Goal: Information Seeking & Learning: Learn about a topic

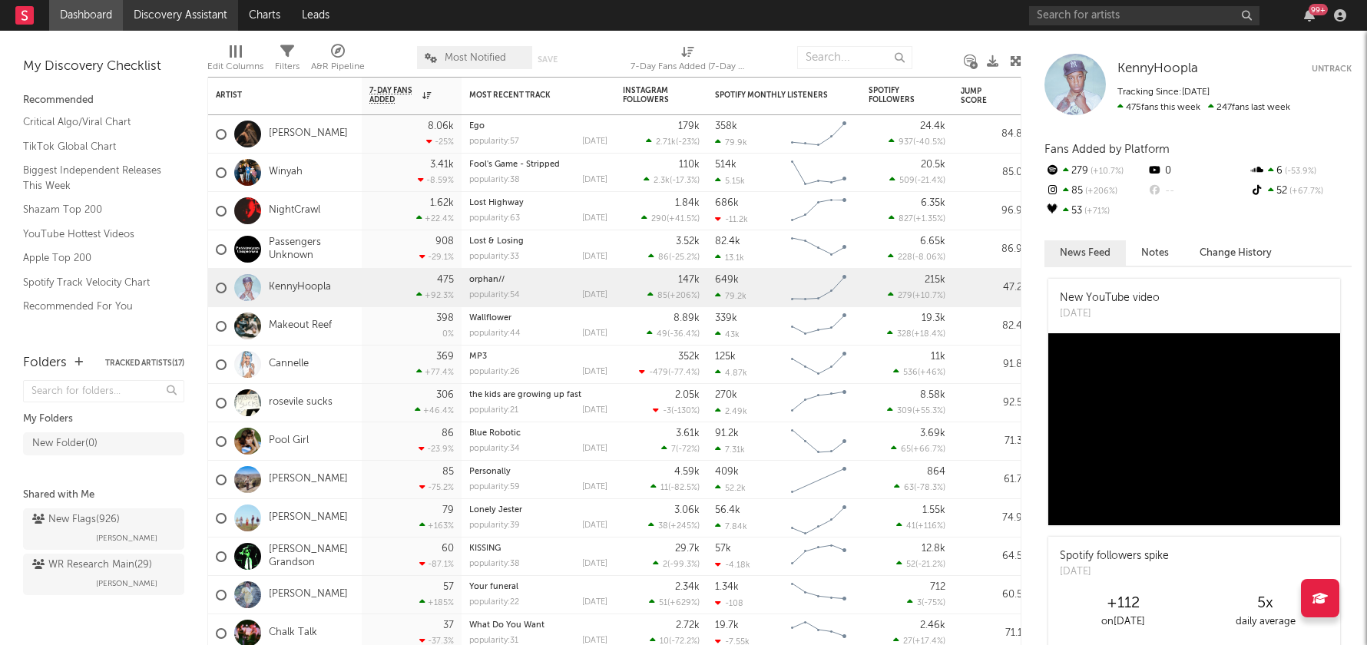
click at [195, 17] on link "Discovery Assistant" at bounding box center [180, 15] width 115 height 31
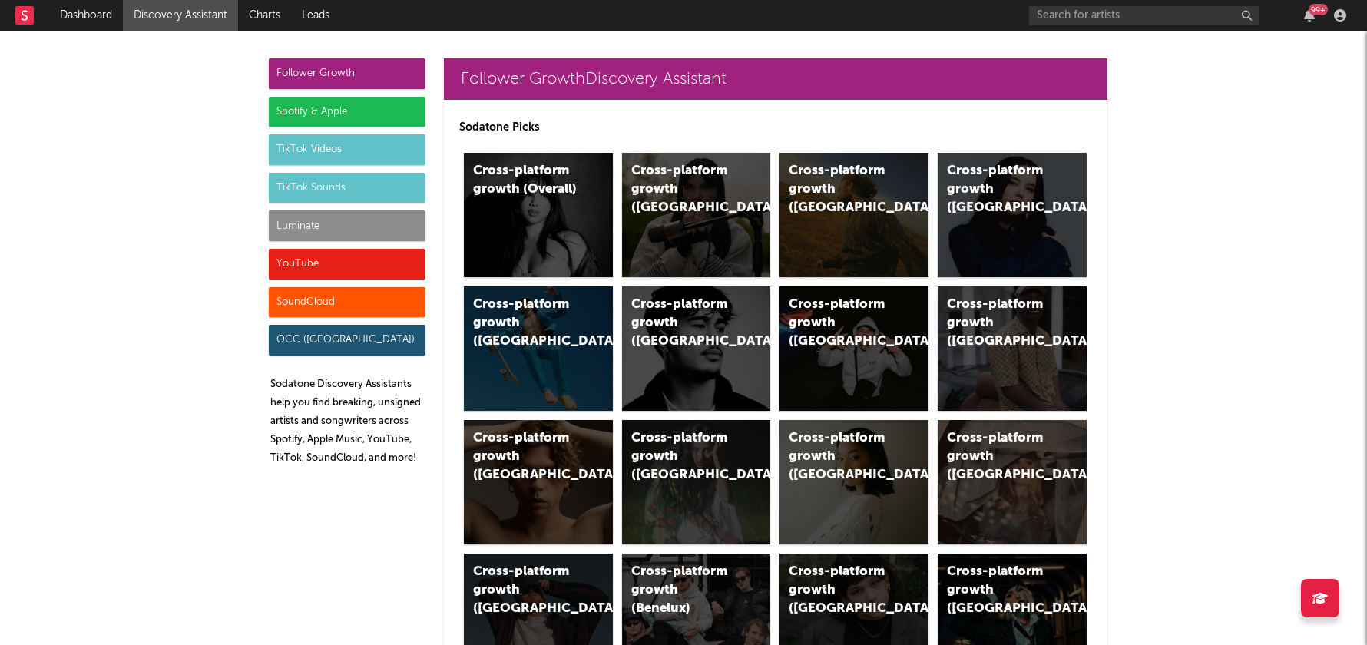
click at [301, 230] on div "Luminate" at bounding box center [347, 225] width 157 height 31
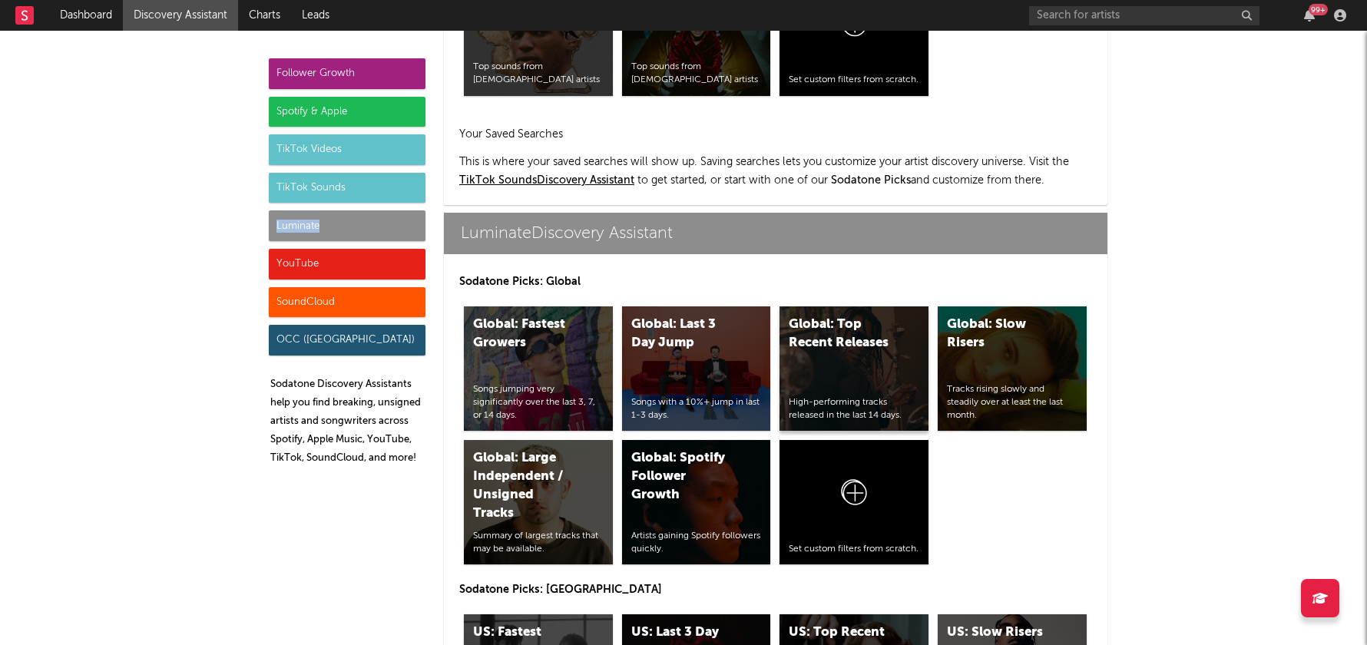
scroll to position [6722, 0]
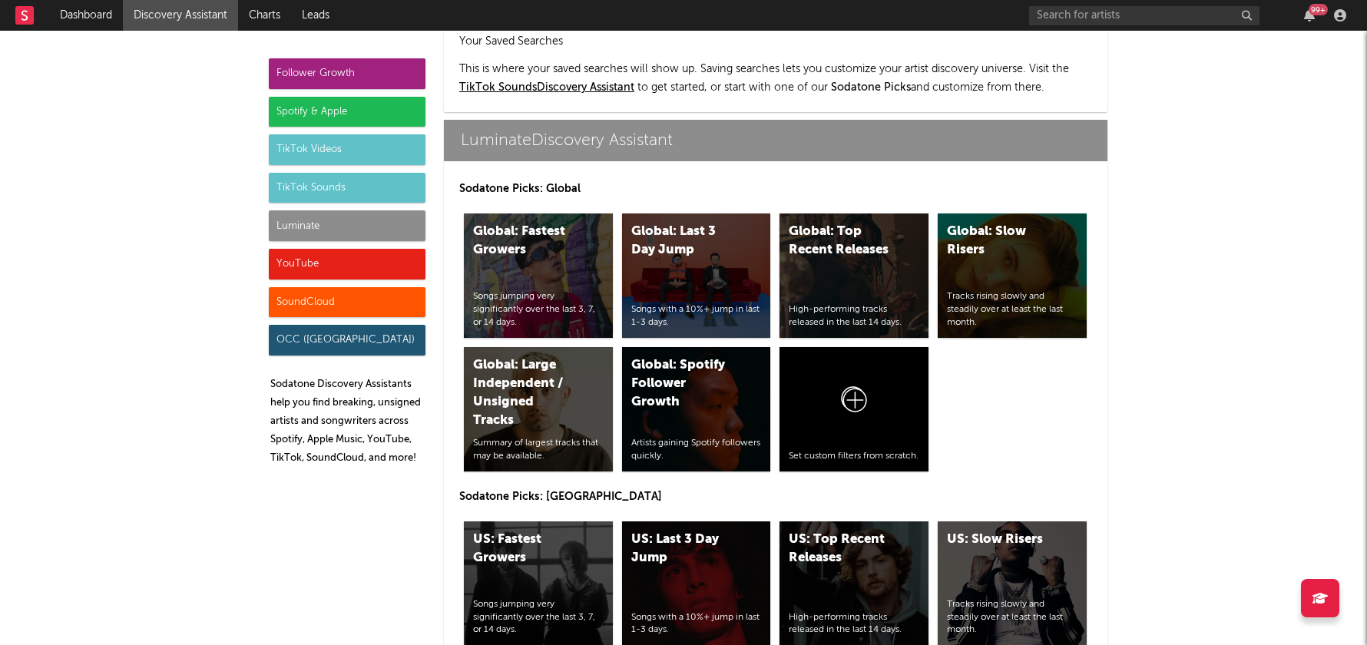
click at [516, 530] on div "US: Fastest Growers" at bounding box center [525, 548] width 104 height 37
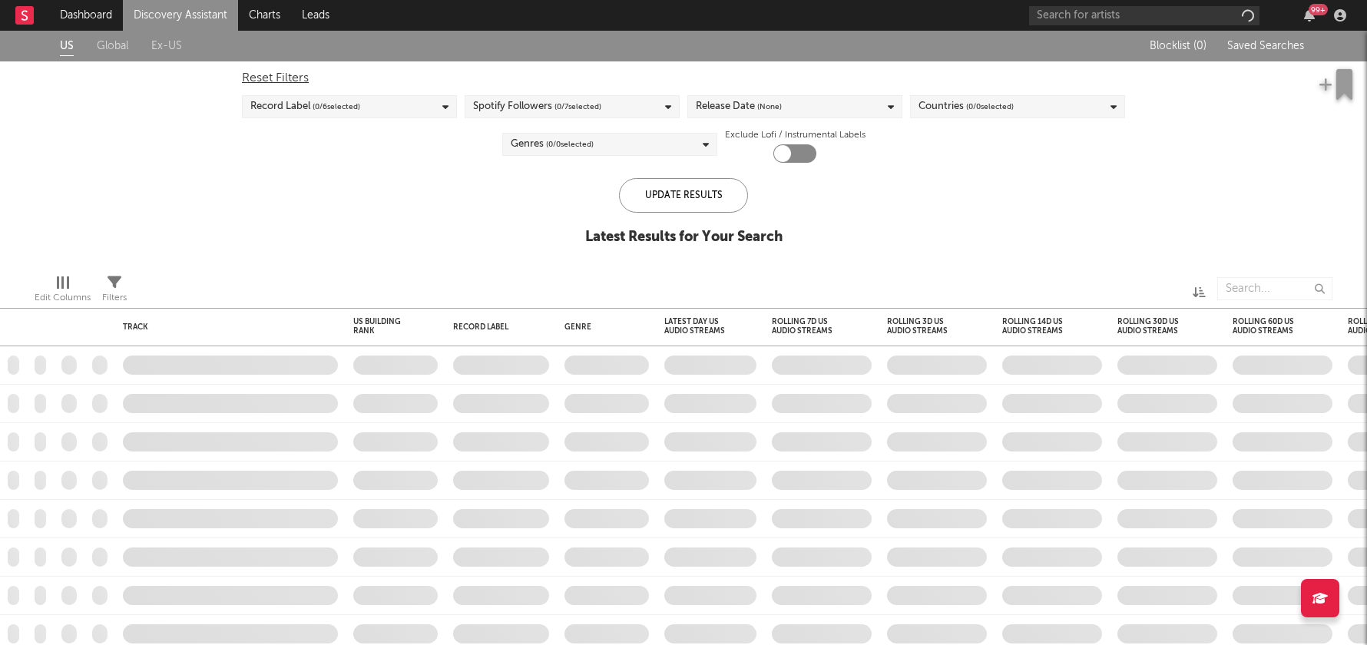
checkbox input "true"
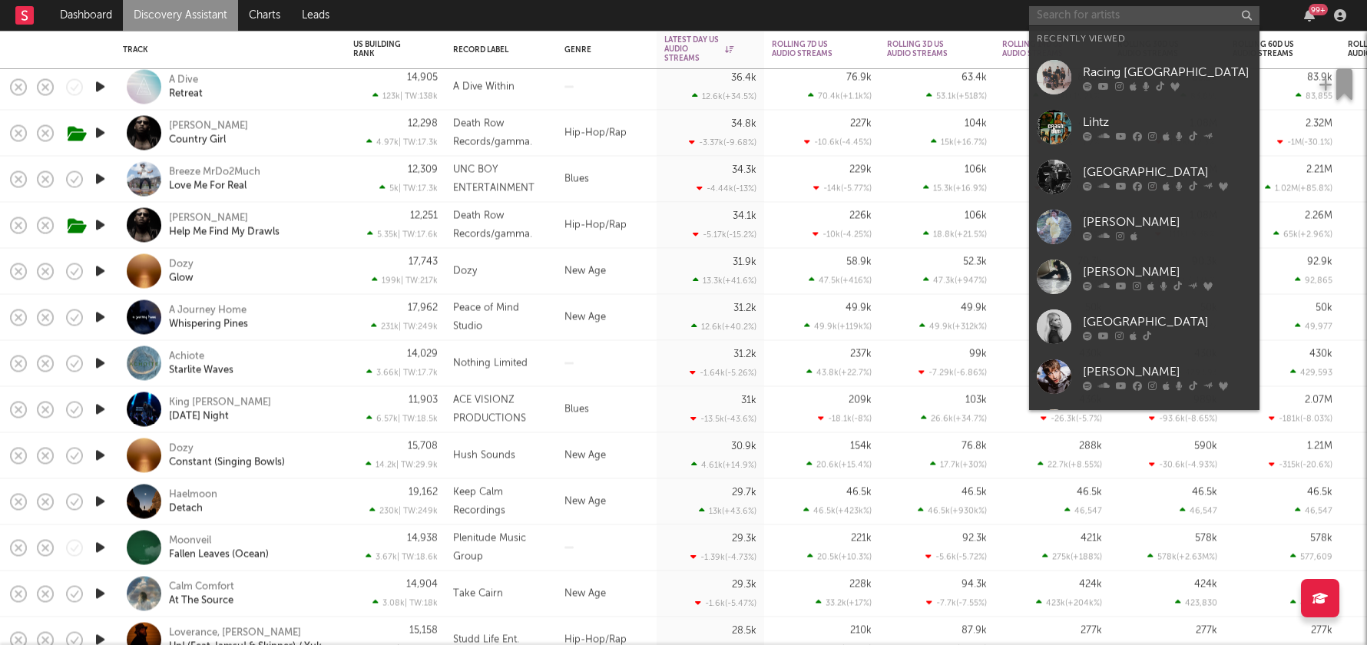
click at [1084, 12] on input "text" at bounding box center [1144, 15] width 230 height 19
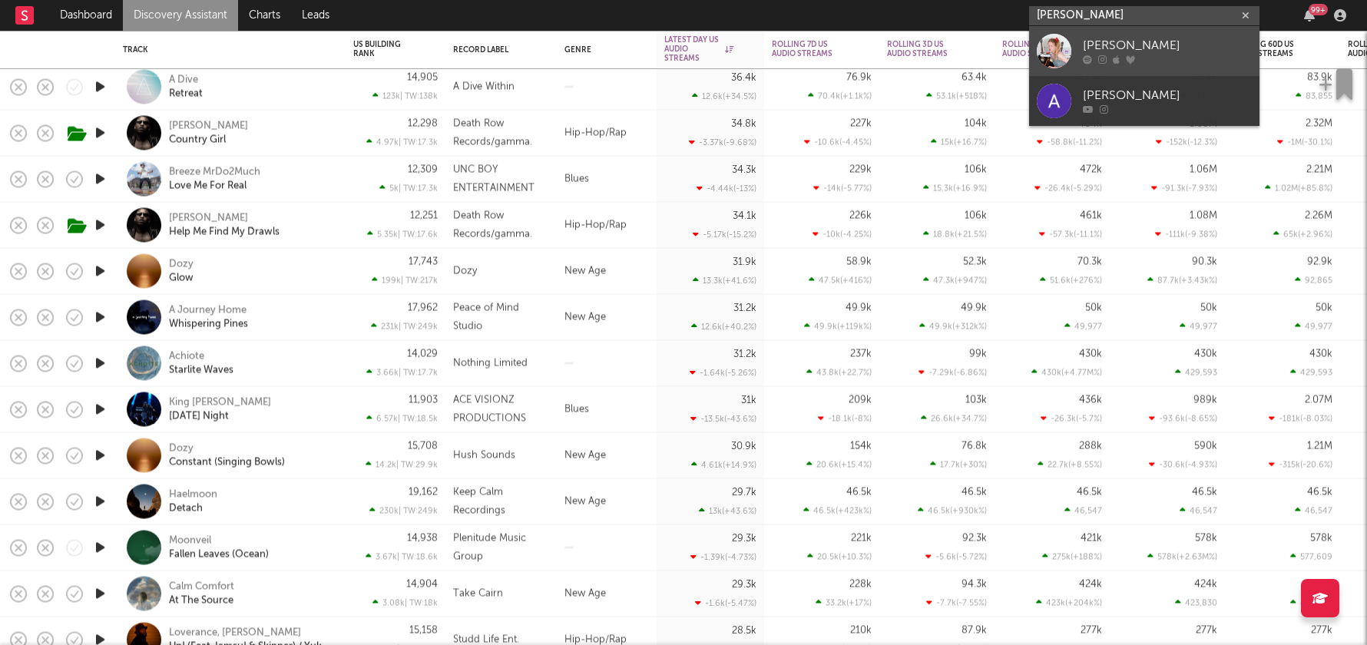
type input "audrey hobert"
click at [1089, 42] on div "[PERSON_NAME]" at bounding box center [1166, 46] width 169 height 18
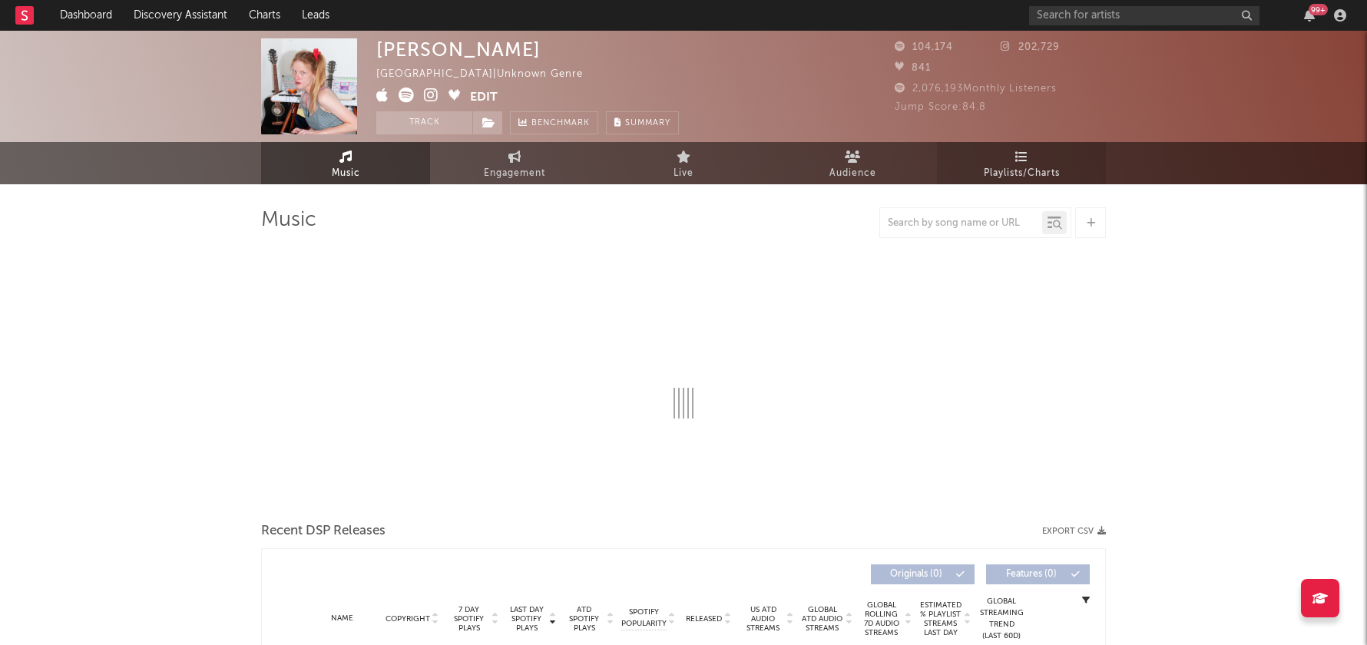
select select "1w"
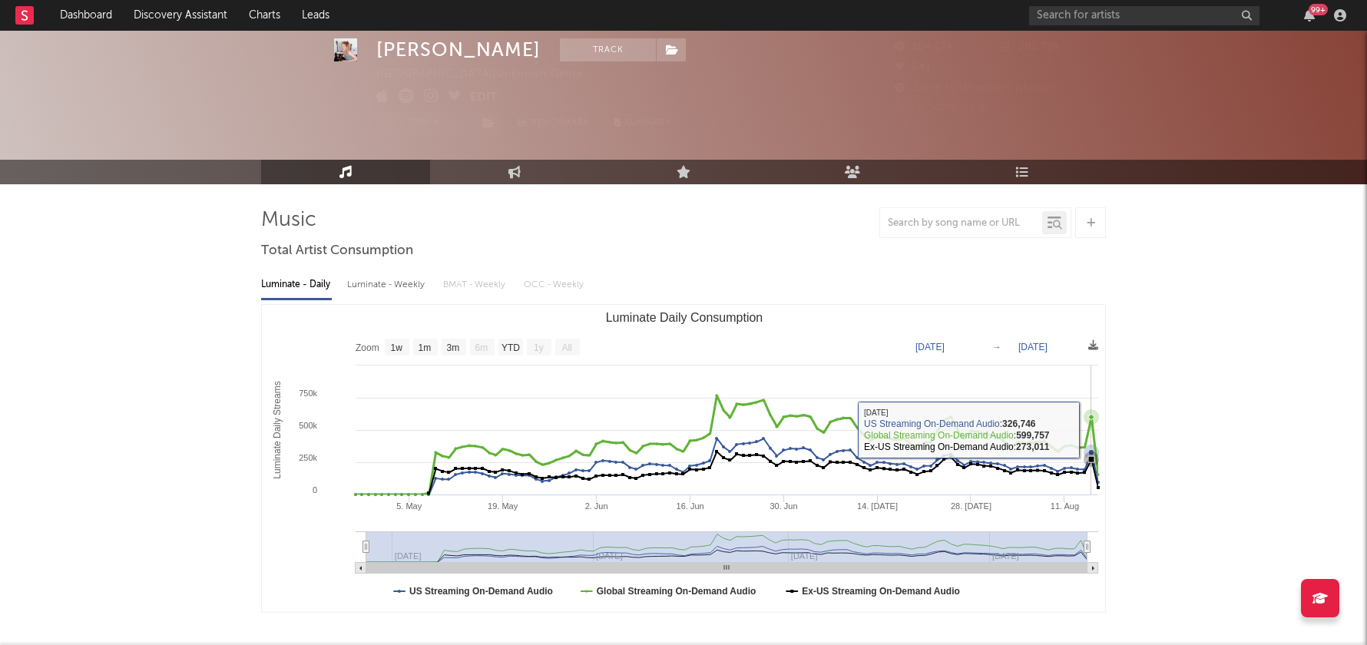
scroll to position [465, 0]
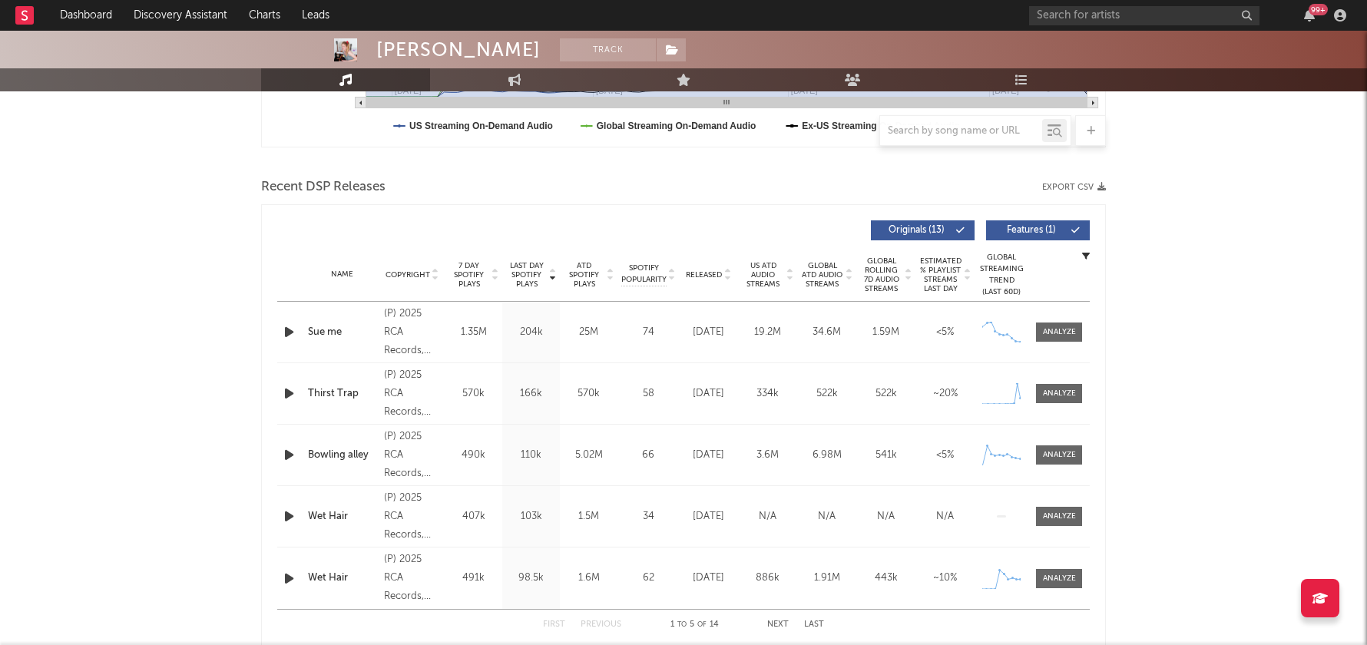
click at [430, 273] on div at bounding box center [434, 275] width 9 height 12
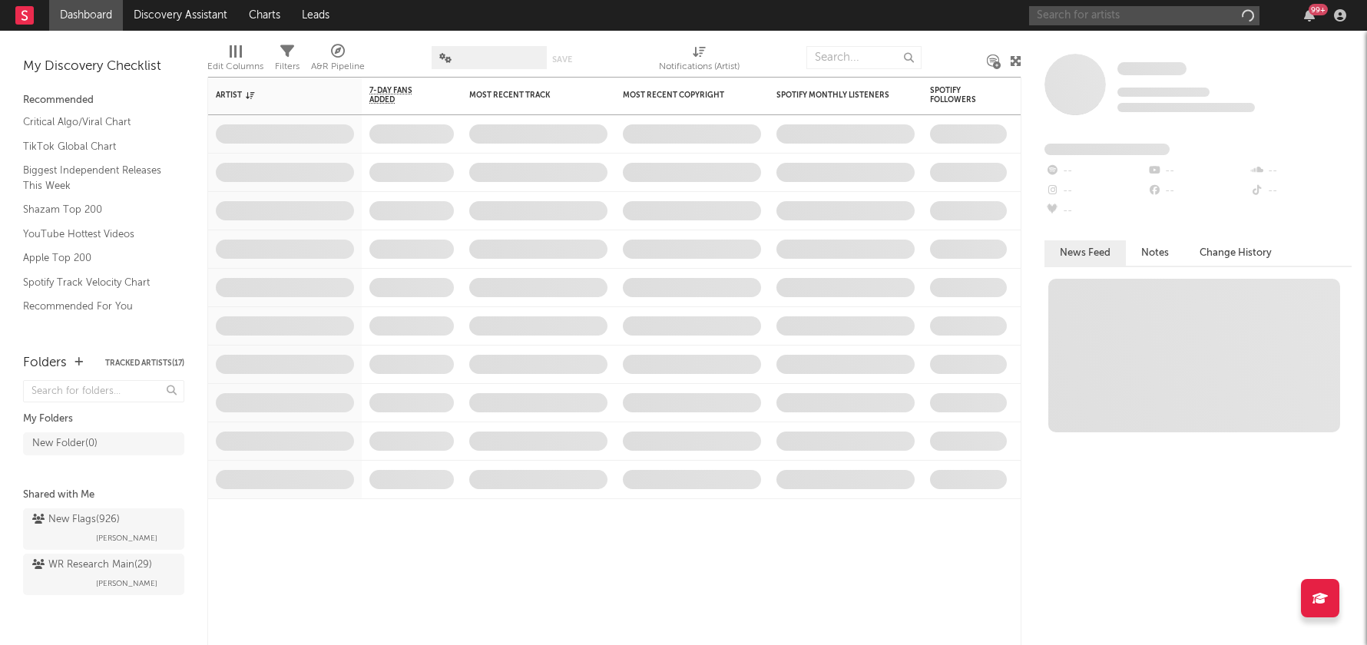
click at [1066, 12] on input "text" at bounding box center [1144, 15] width 230 height 19
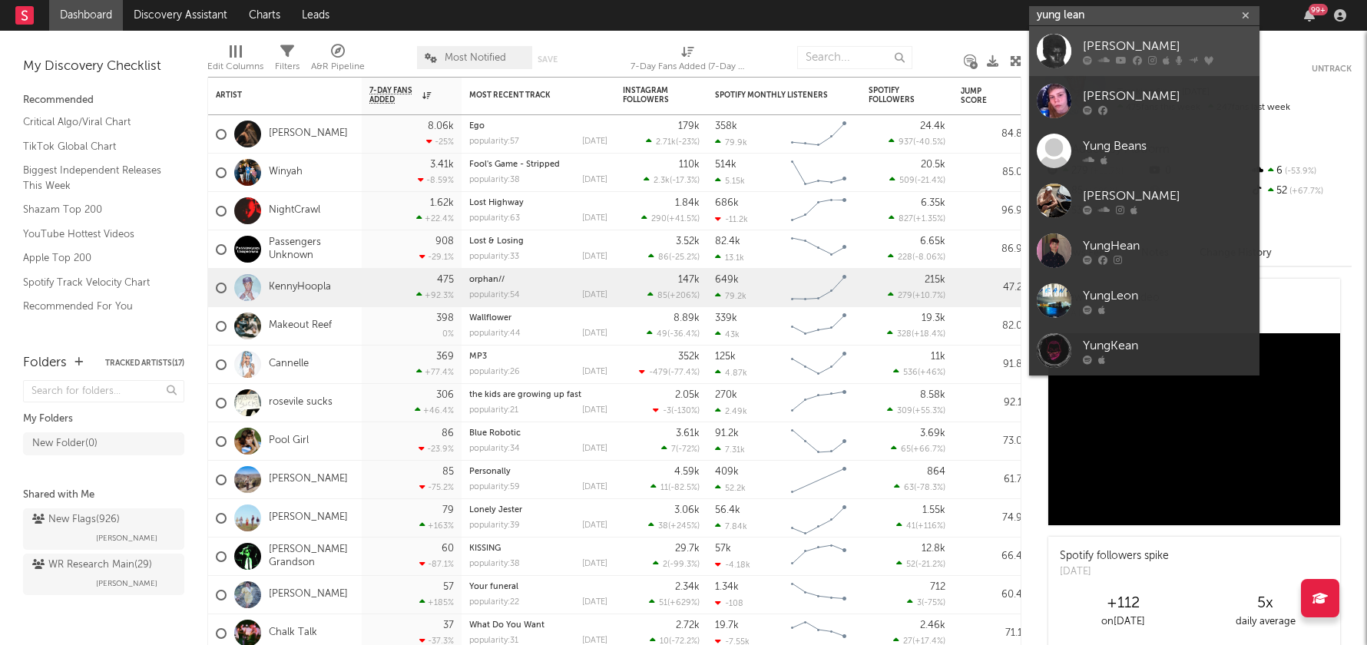
type input "yung lean"
click at [1125, 60] on div at bounding box center [1166, 59] width 169 height 9
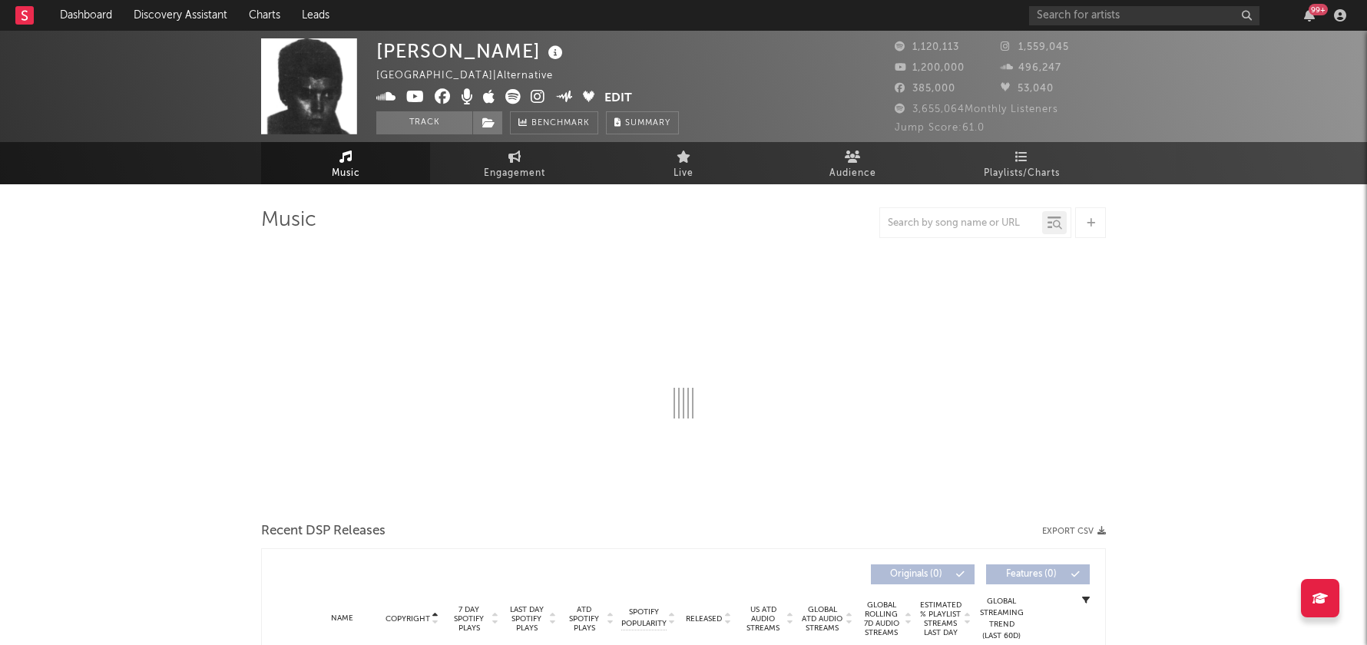
select select "6m"
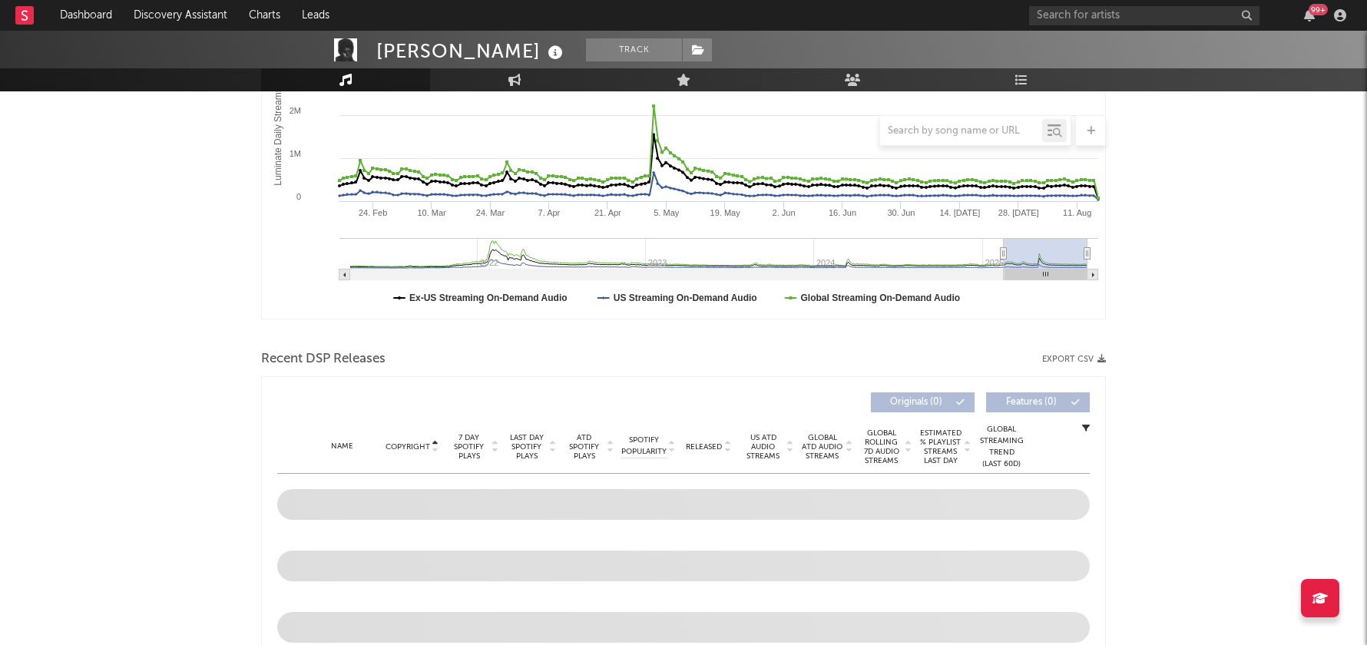
scroll to position [14, 0]
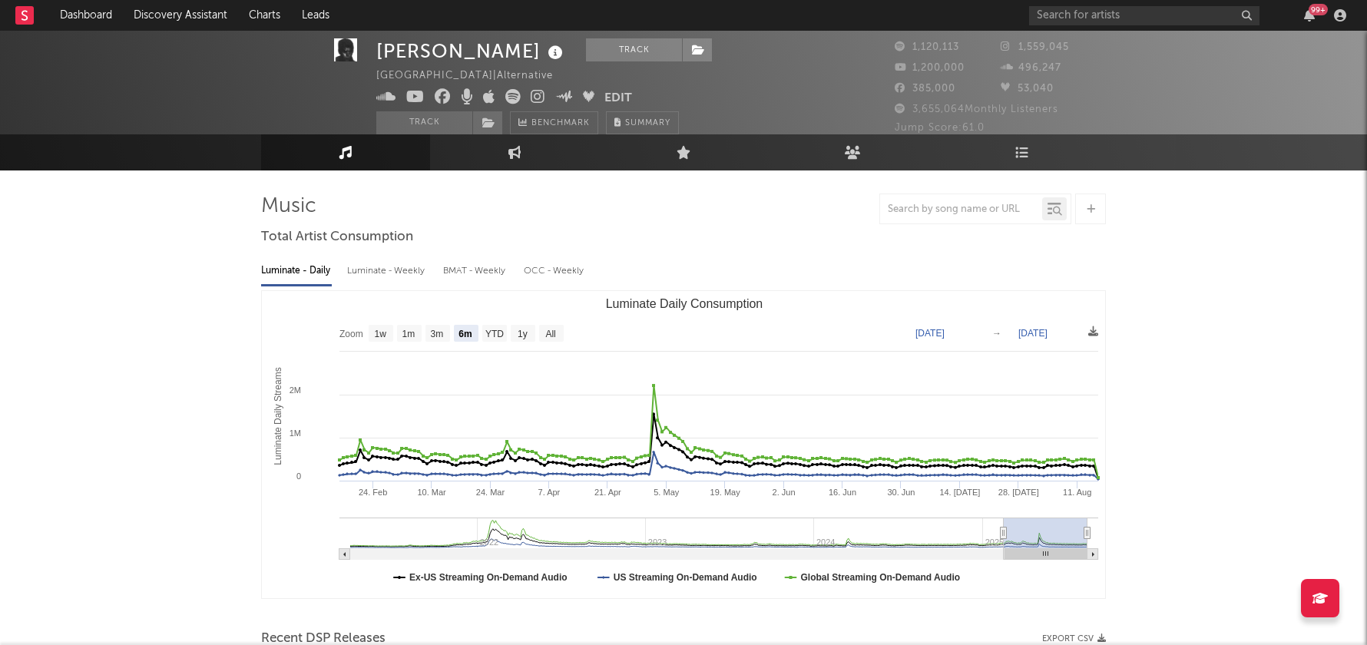
click at [515, 98] on icon at bounding box center [512, 96] width 15 height 15
click at [1063, 12] on input "text" at bounding box center [1144, 15] width 230 height 19
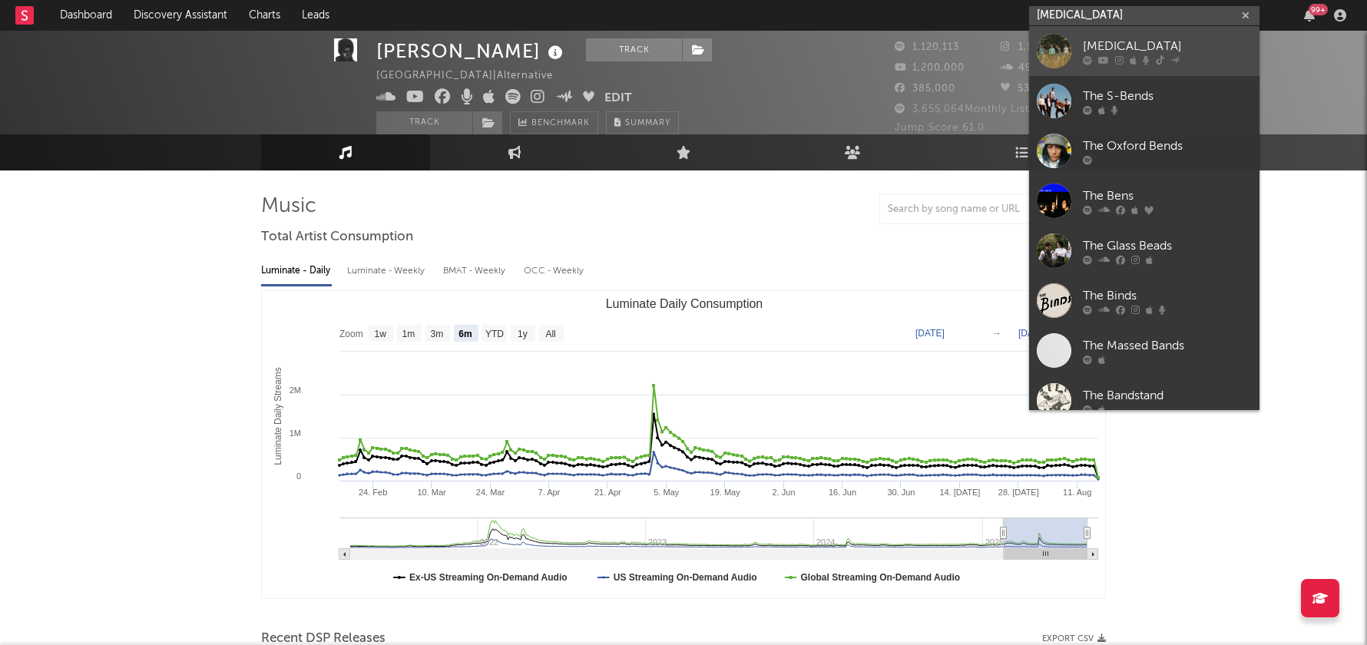
type input "[MEDICAL_DATA]"
click at [1084, 55] on icon at bounding box center [1086, 59] width 9 height 9
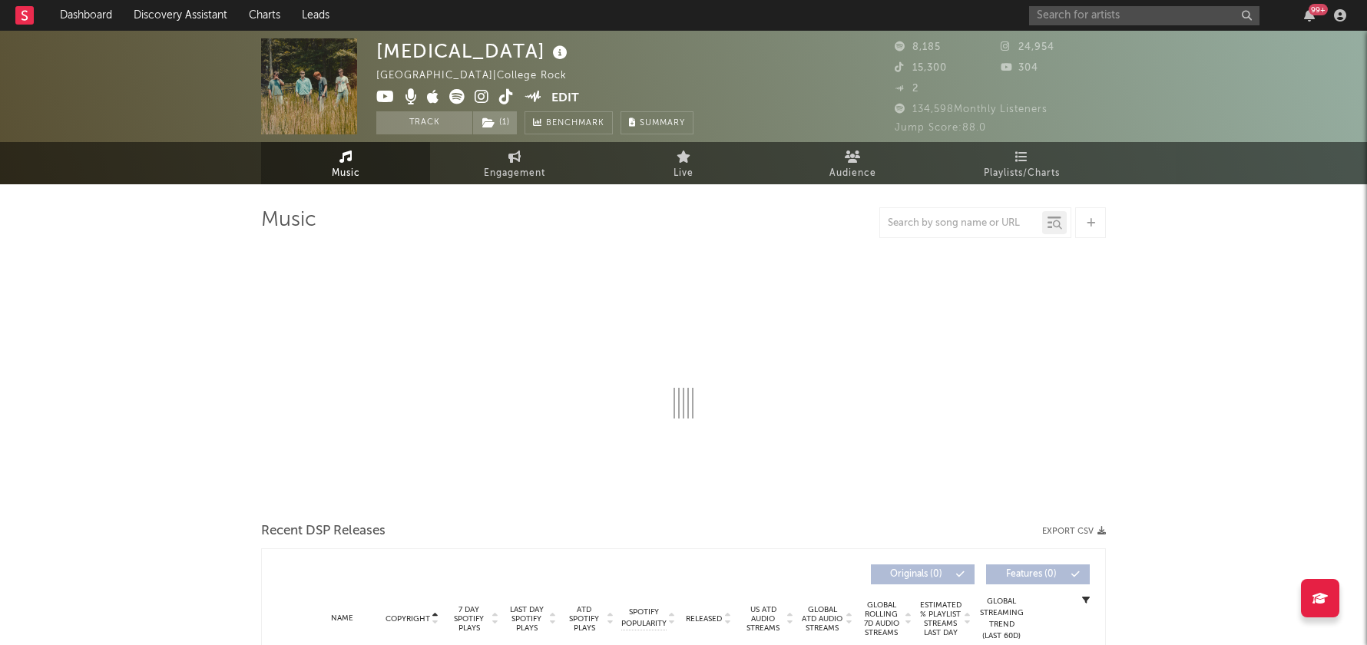
select select "6m"
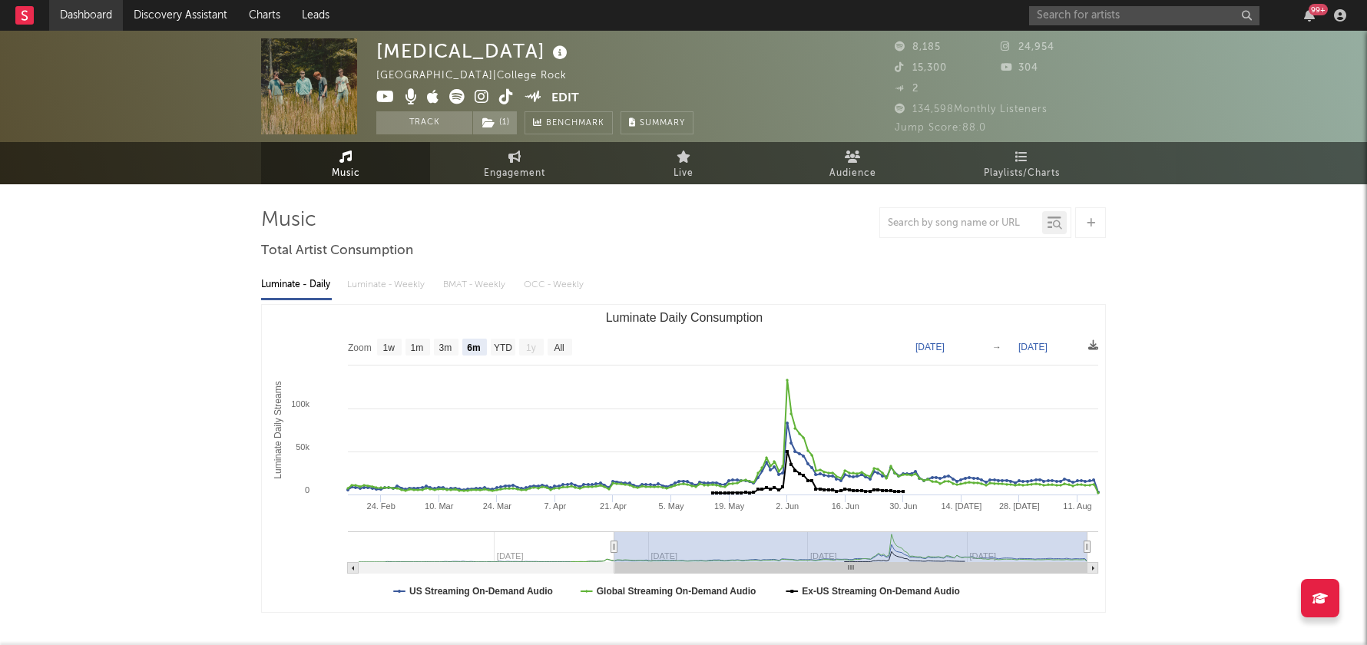
click at [101, 14] on link "Dashboard" at bounding box center [86, 15] width 74 height 31
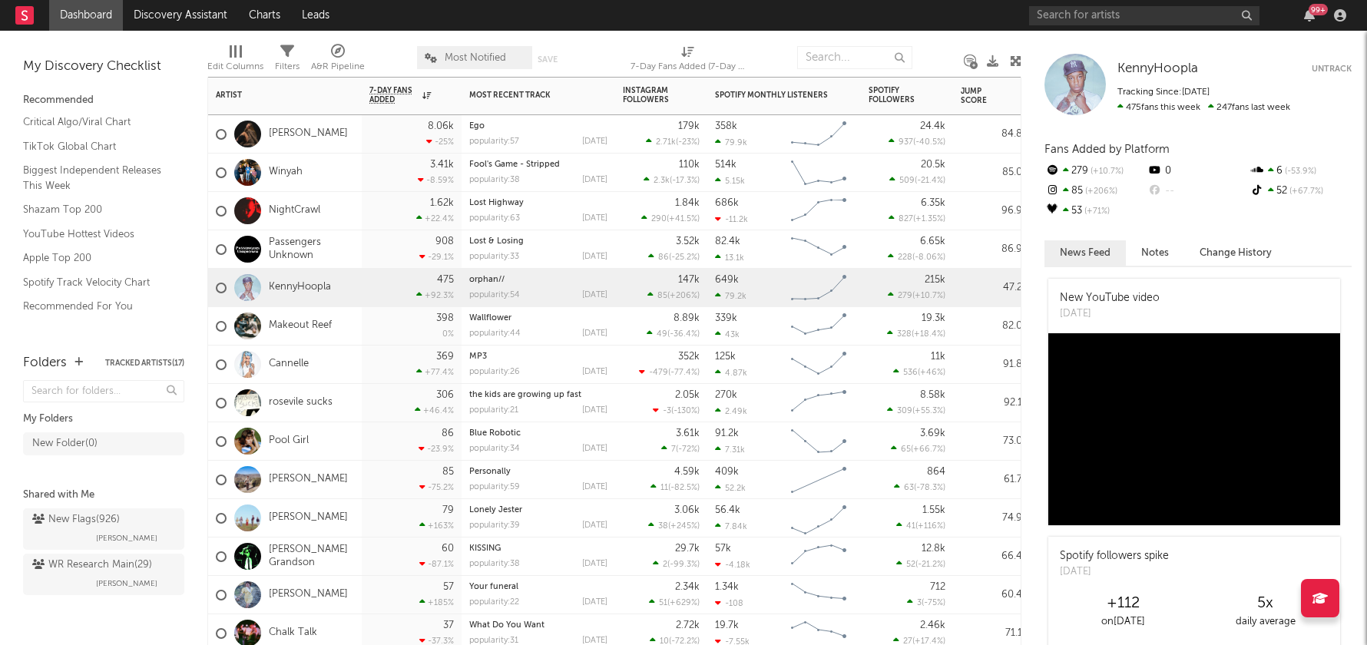
click at [350, 329] on div "Makeout Reef" at bounding box center [285, 326] width 154 height 38
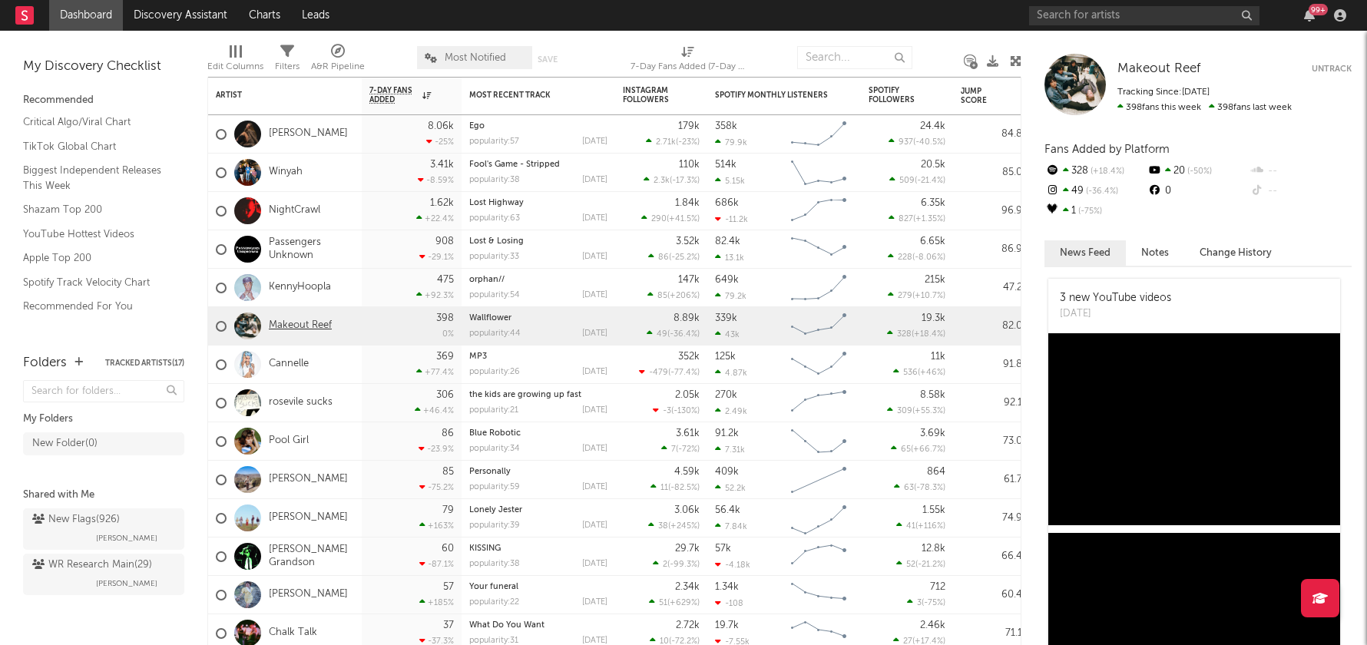
click at [315, 327] on link "Makeout Reef" at bounding box center [300, 325] width 63 height 13
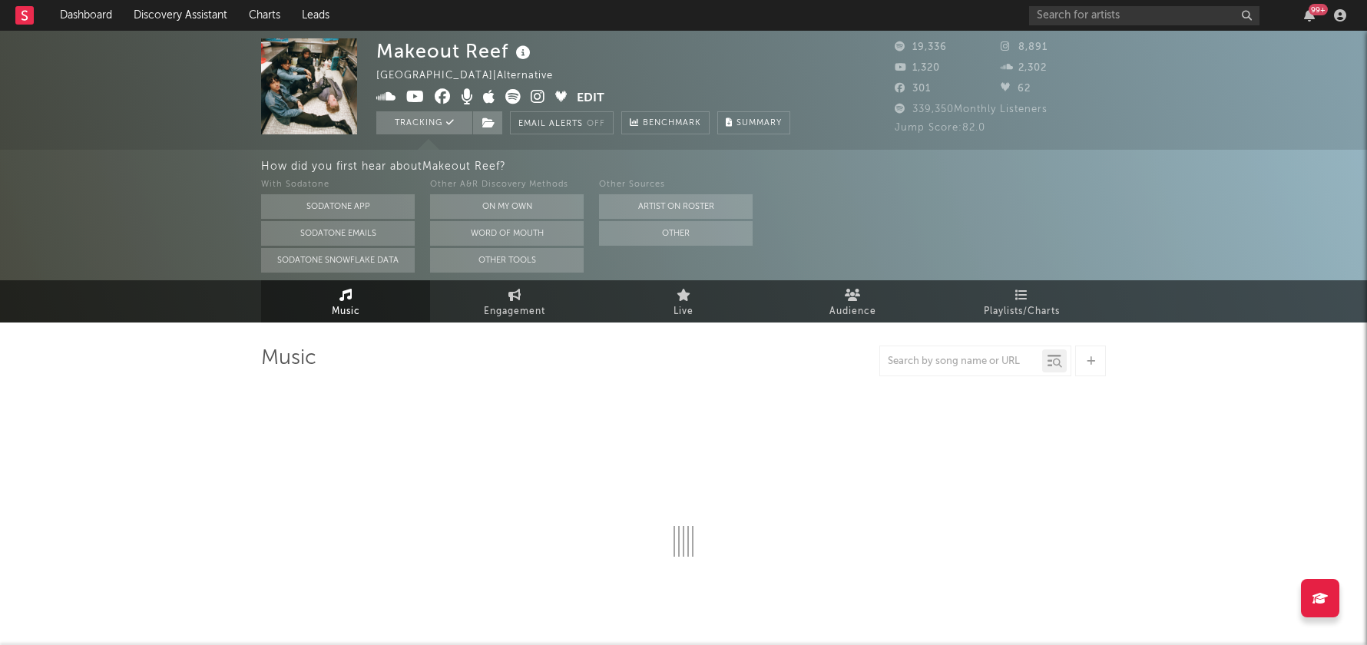
select select "6m"
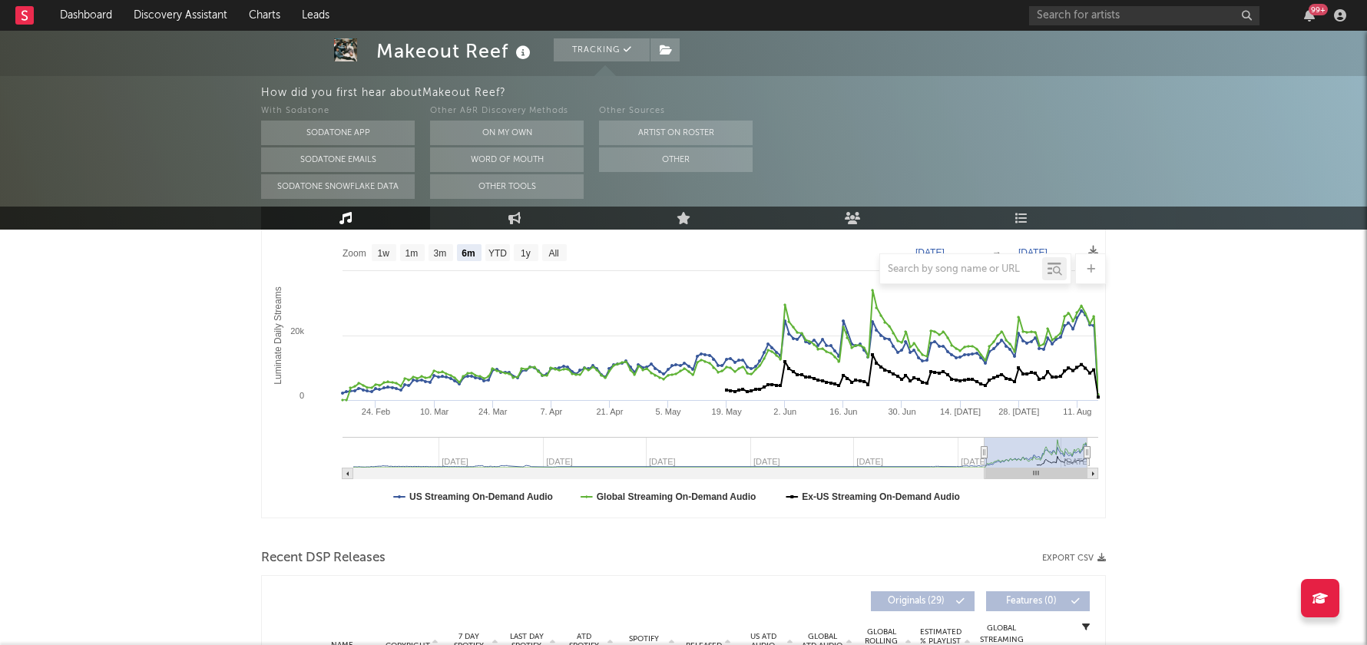
scroll to position [51, 0]
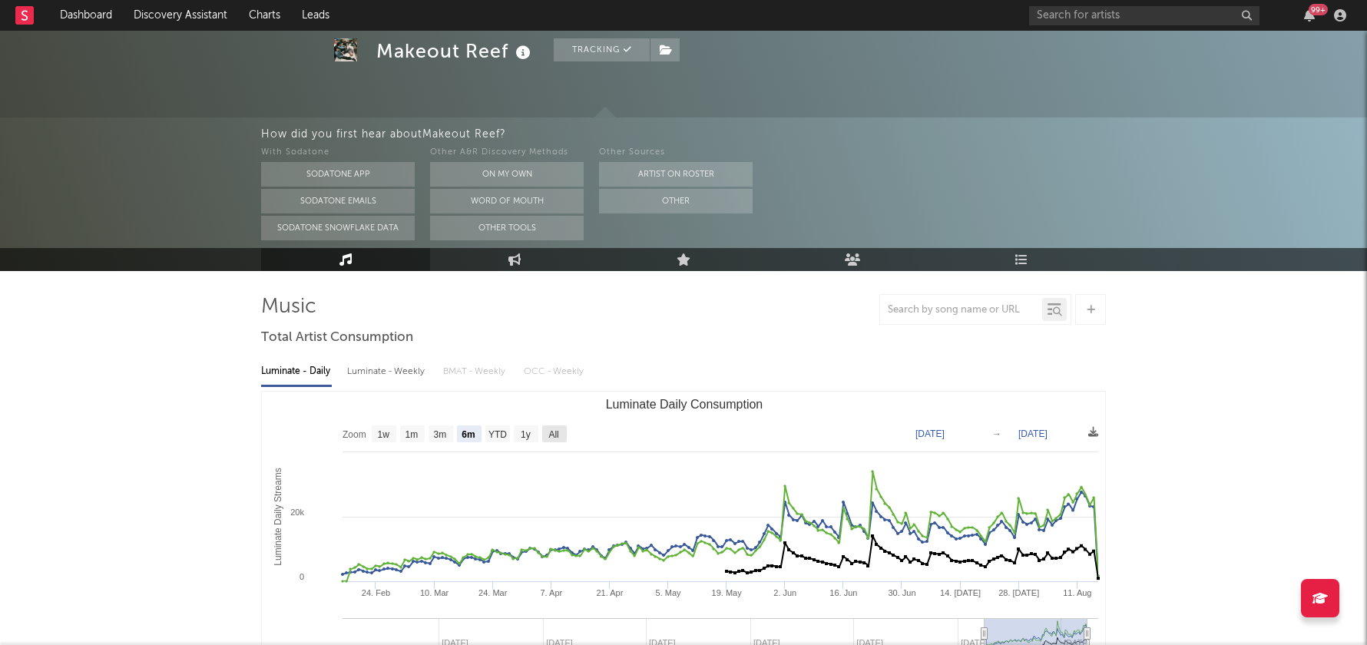
click at [556, 430] on text "All" at bounding box center [553, 434] width 10 height 11
select select "All"
type input "[DATE]"
